Goal: Information Seeking & Learning: Compare options

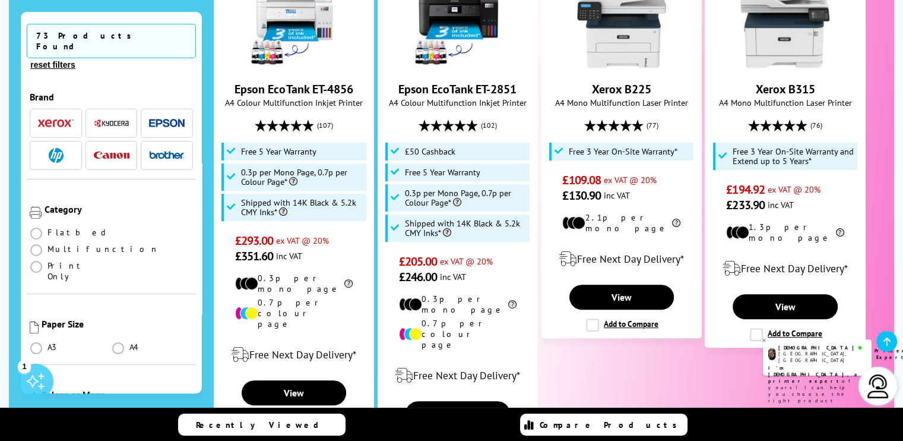
scroll to position [332, 0]
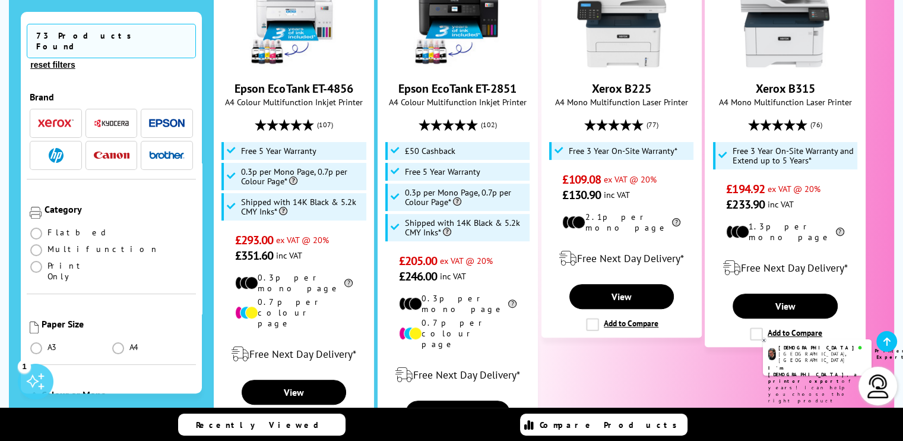
click at [684, 327] on icon at bounding box center [686, 327] width 8 height 9
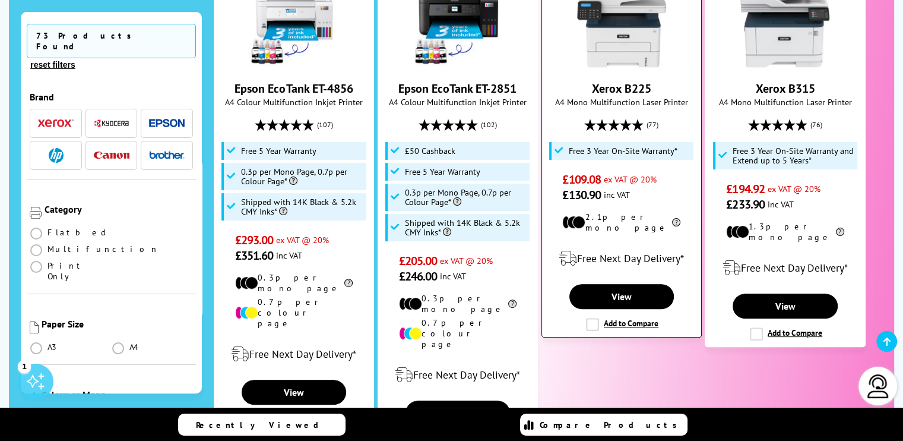
click at [594, 318] on label "Add to Compare" at bounding box center [622, 324] width 72 height 13
click at [0, 0] on input "Add to Compare" at bounding box center [0, 0] width 0 height 0
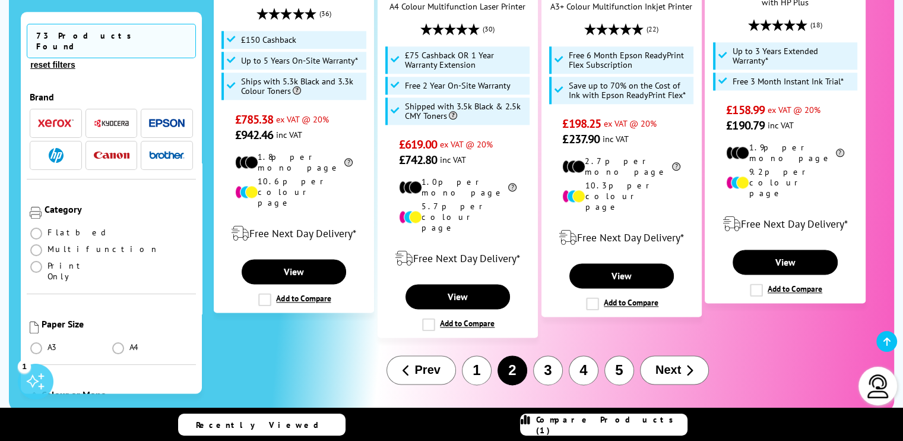
scroll to position [1511, 0]
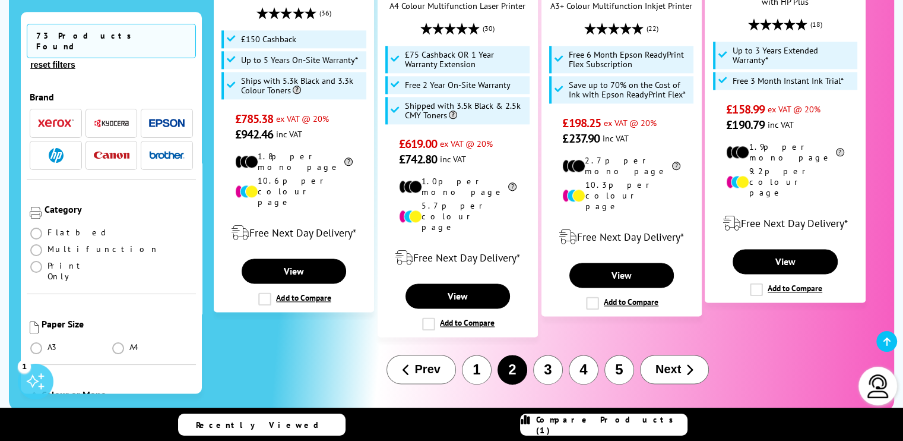
click at [545, 355] on button "3" at bounding box center [548, 370] width 30 height 30
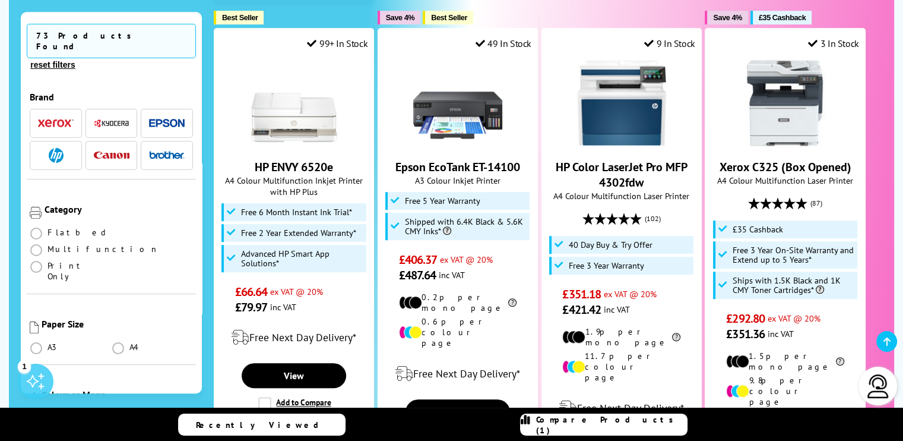
scroll to position [773, 0]
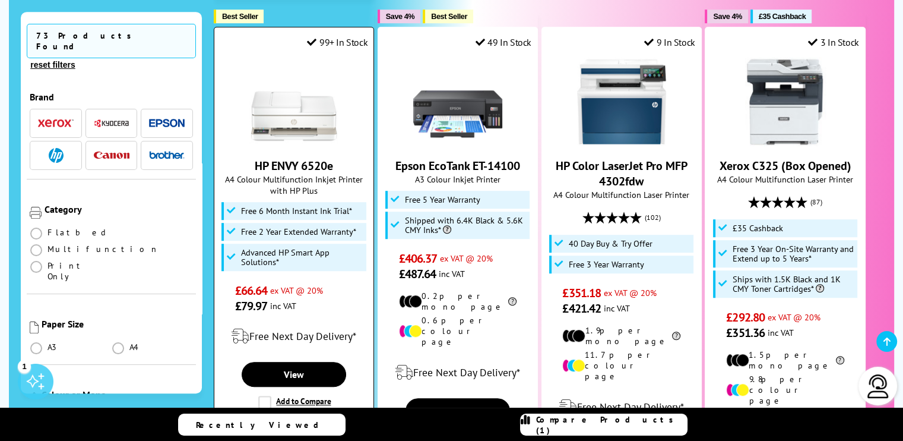
click at [288, 283] on span "£66.64 ex VAT @ 20%" at bounding box center [294, 290] width 118 height 15
click at [302, 362] on link "View" at bounding box center [294, 374] width 105 height 25
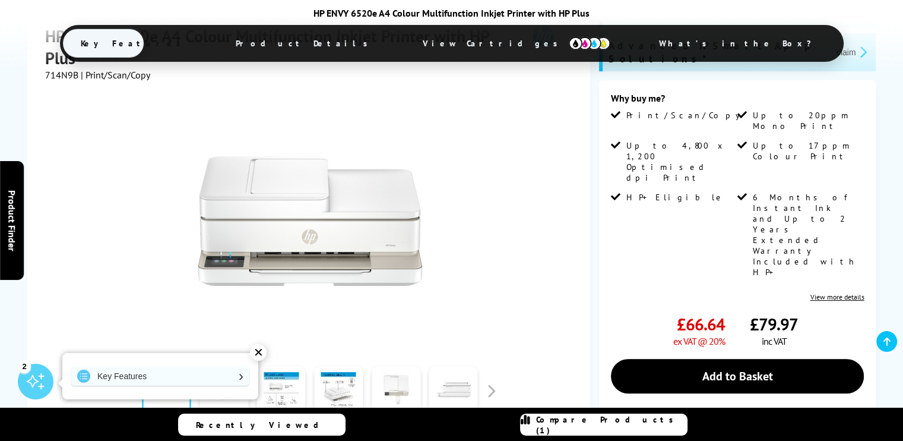
scroll to position [223, 0]
click at [289, 372] on link at bounding box center [281, 390] width 49 height 50
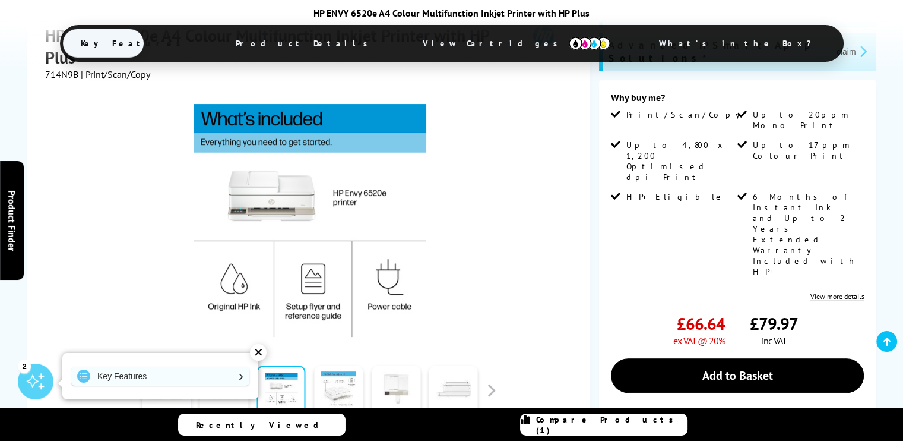
click at [325, 380] on link at bounding box center [338, 390] width 49 height 50
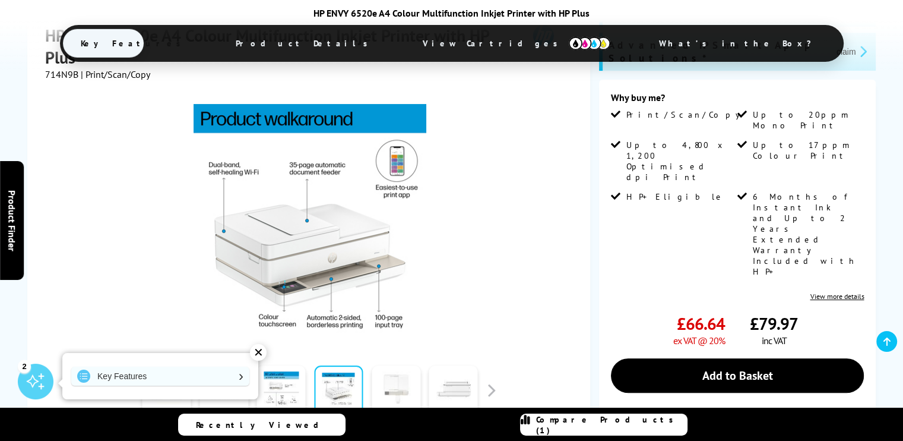
click at [381, 380] on link at bounding box center [396, 390] width 49 height 50
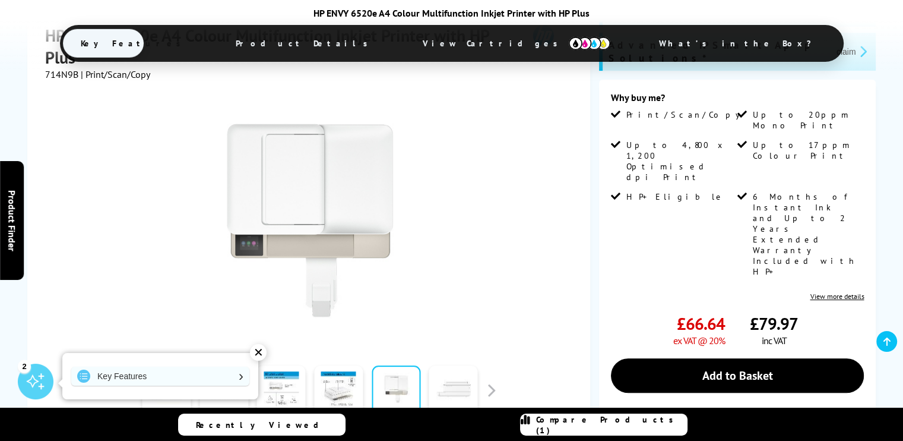
click at [437, 385] on link at bounding box center [453, 390] width 49 height 50
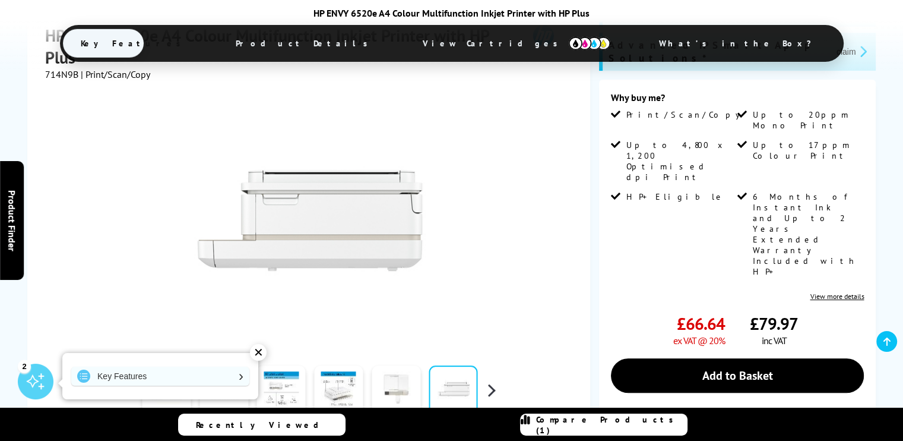
click at [486, 389] on button "button" at bounding box center [491, 390] width 18 height 18
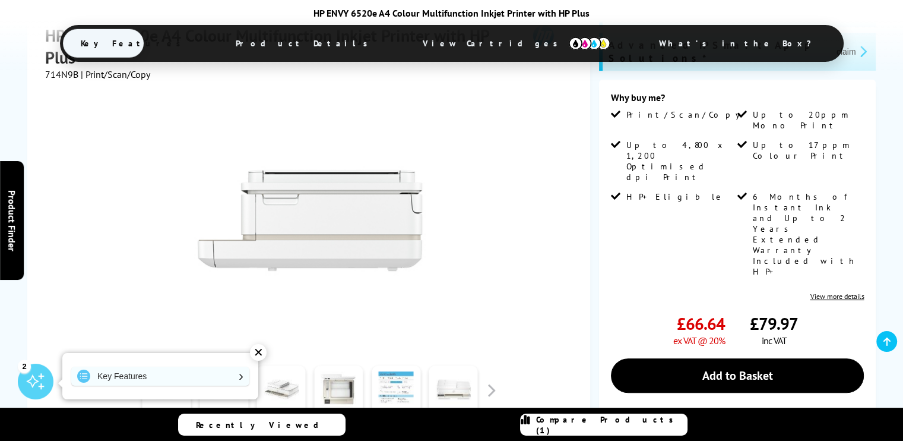
click at [392, 393] on link at bounding box center [396, 390] width 49 height 50
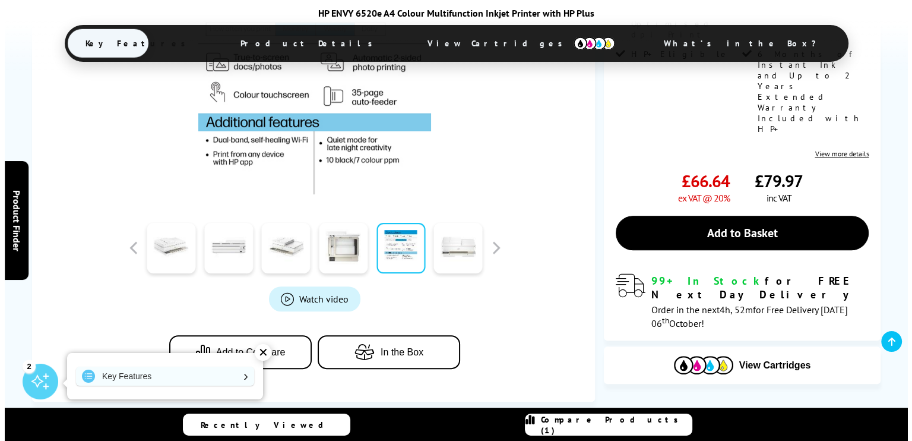
scroll to position [365, 0]
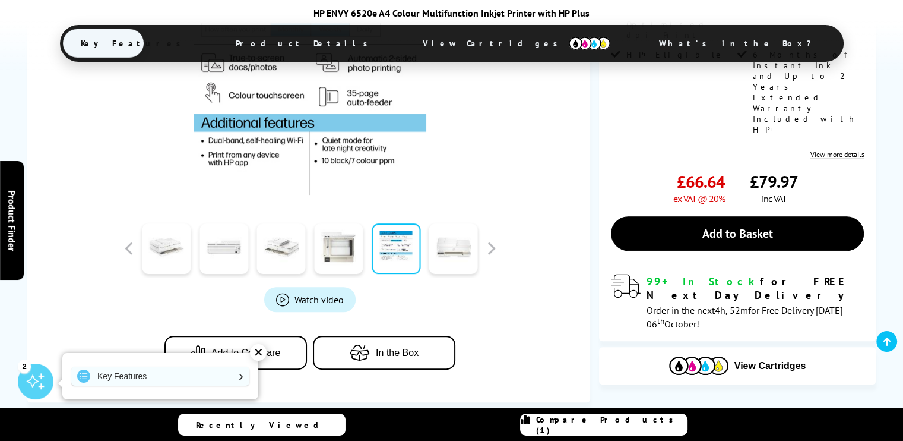
click at [306, 289] on link "Watch video" at bounding box center [309, 299] width 91 height 25
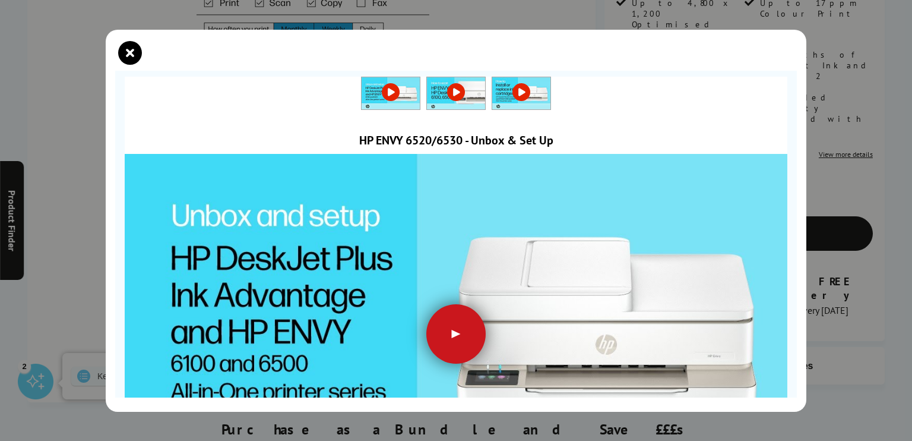
click at [447, 327] on div at bounding box center [455, 333] width 59 height 59
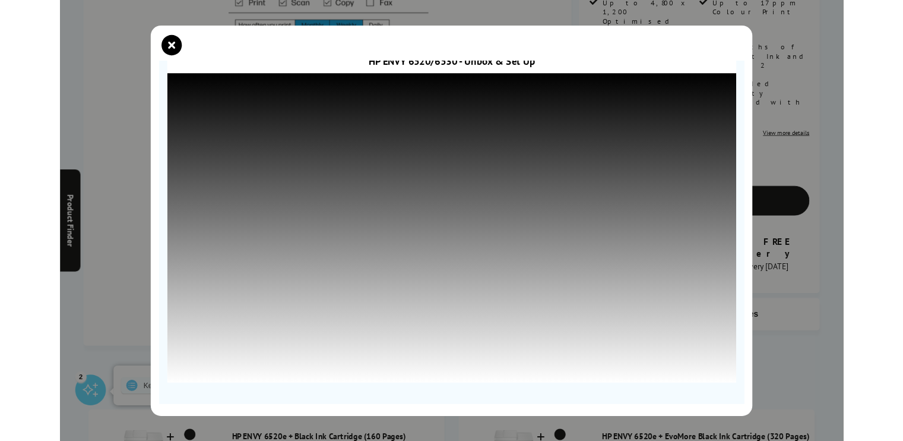
scroll to position [64, 0]
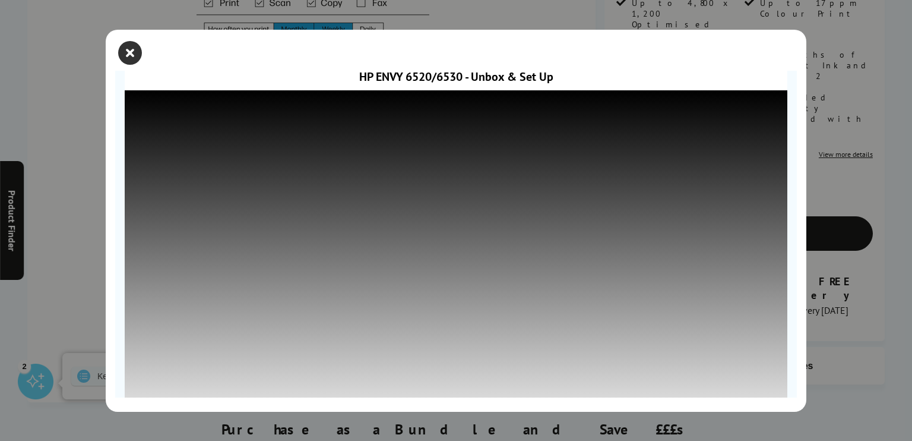
click at [130, 48] on icon "close modal" at bounding box center [130, 53] width 24 height 24
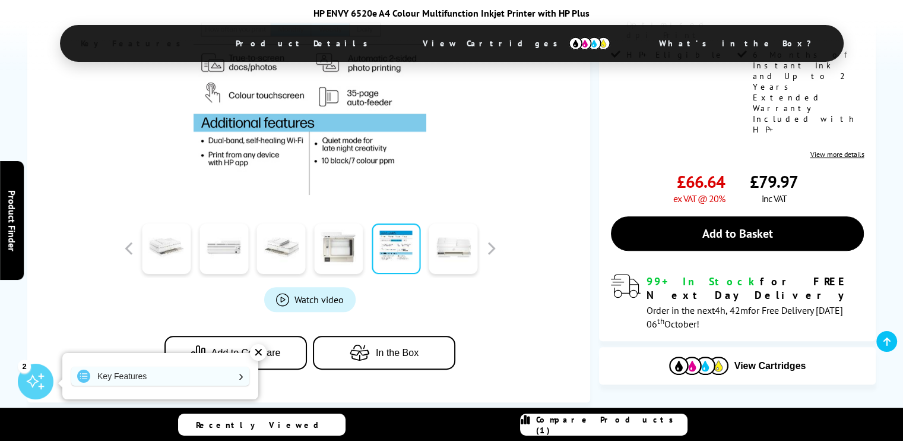
click at [409, 258] on link at bounding box center [396, 248] width 49 height 50
click at [546, 294] on div "Watch video Add to Compare In the Box" at bounding box center [310, 165] width 530 height 455
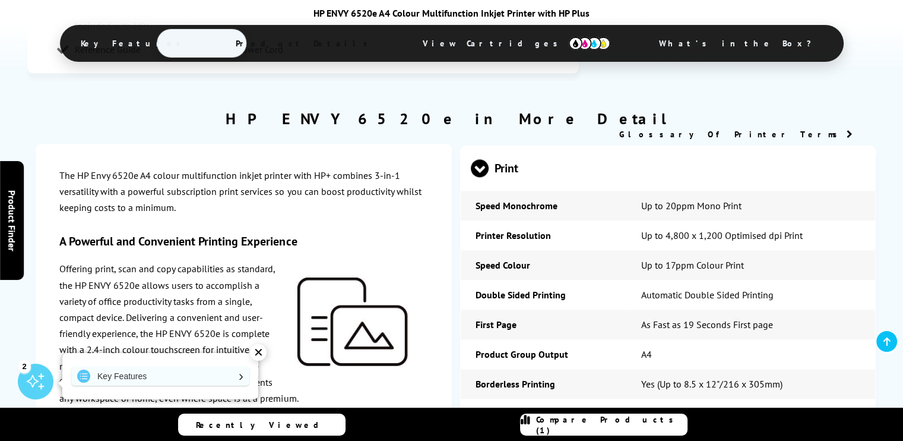
scroll to position [1527, 0]
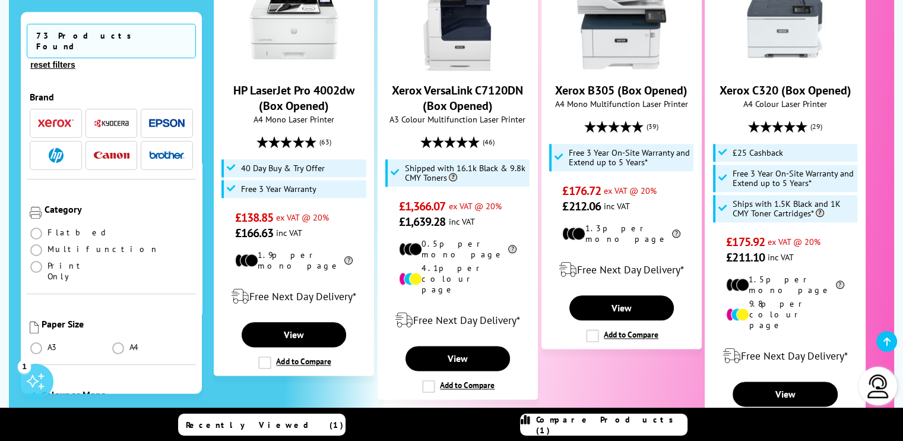
scroll to position [1362, 0]
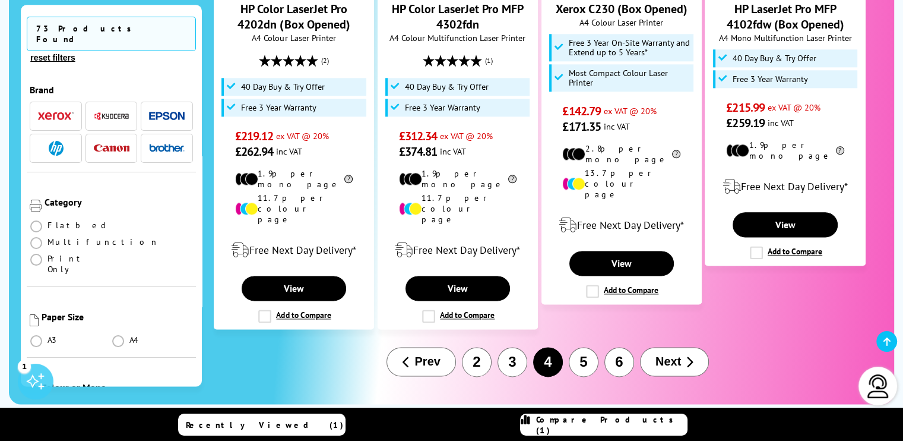
scroll to position [1480, 0]
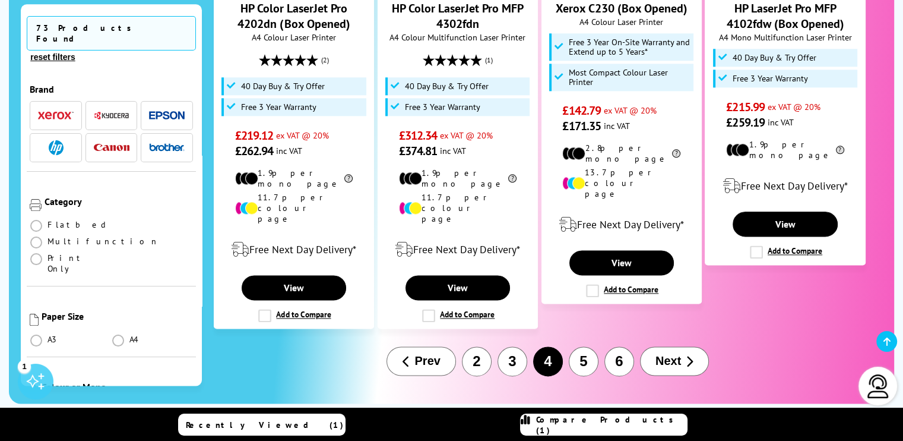
click at [576, 346] on button "5" at bounding box center [584, 361] width 30 height 30
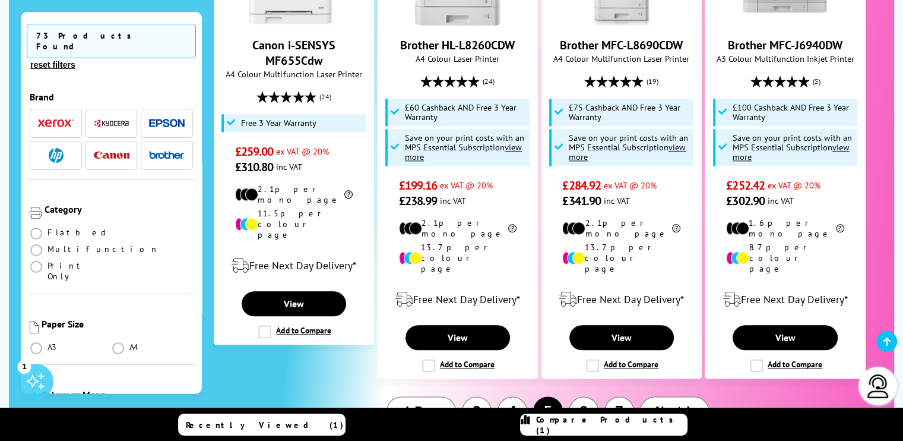
scroll to position [1347, 0]
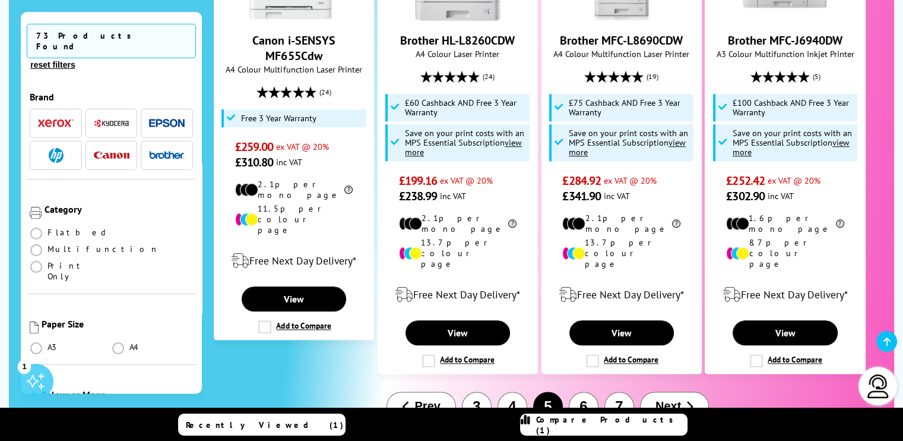
click at [588, 391] on button "6" at bounding box center [584, 406] width 30 height 30
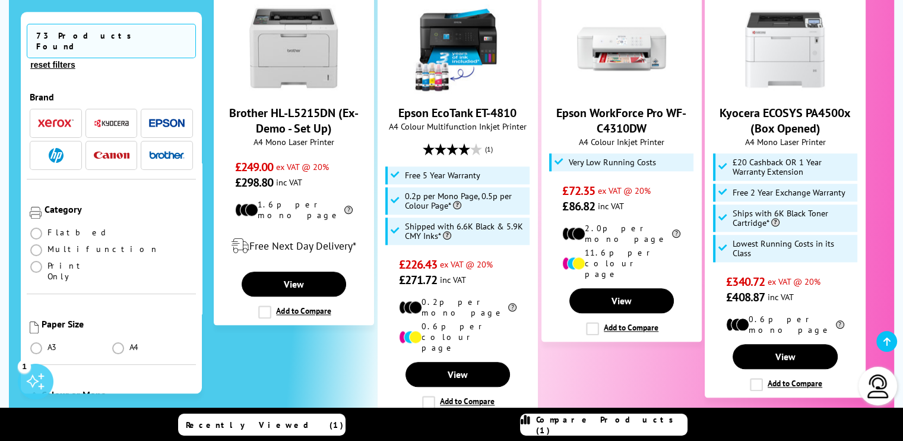
scroll to position [1282, 0]
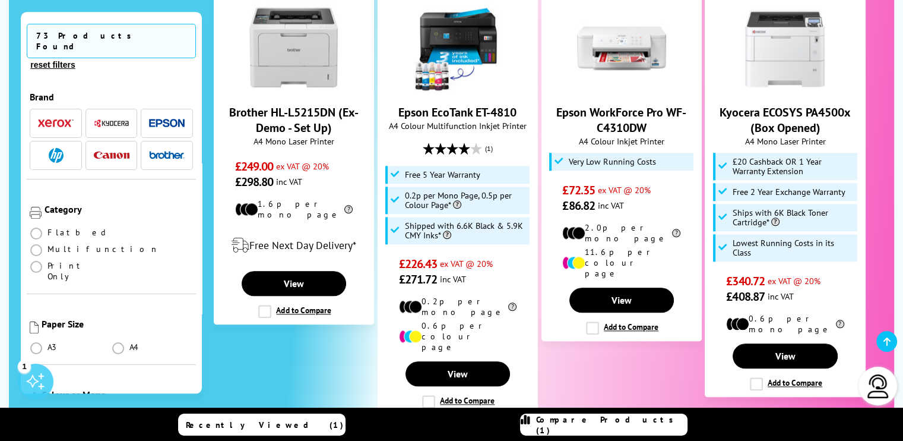
click at [614, 432] on button "7" at bounding box center [620, 447] width 30 height 30
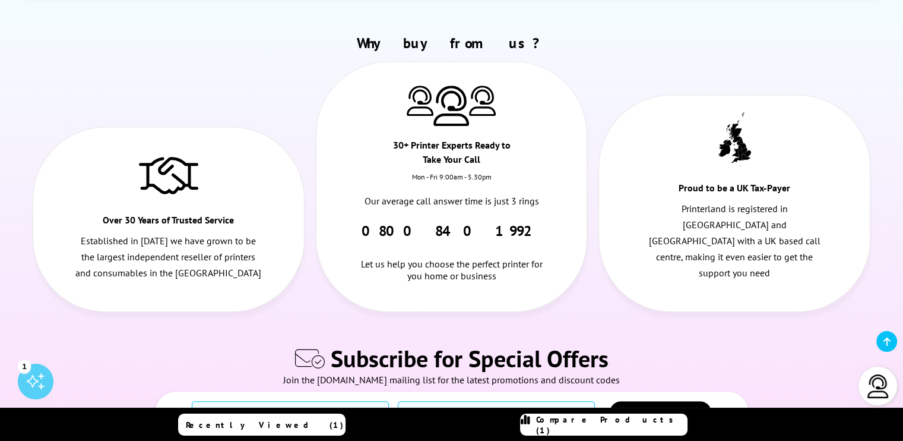
scroll to position [708, 0]
